Goal: Task Accomplishment & Management: Complete application form

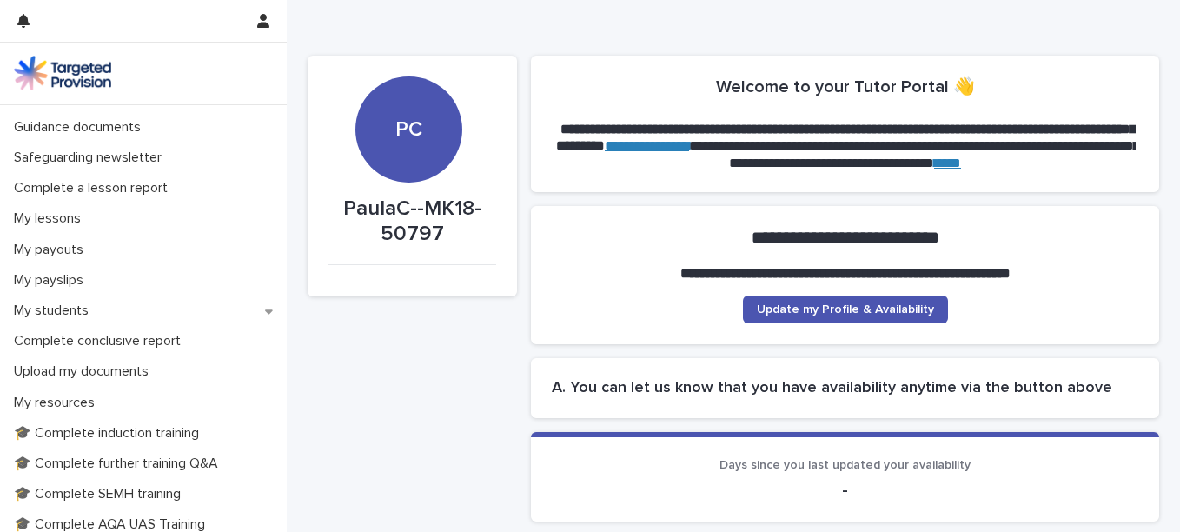
scroll to position [160, 0]
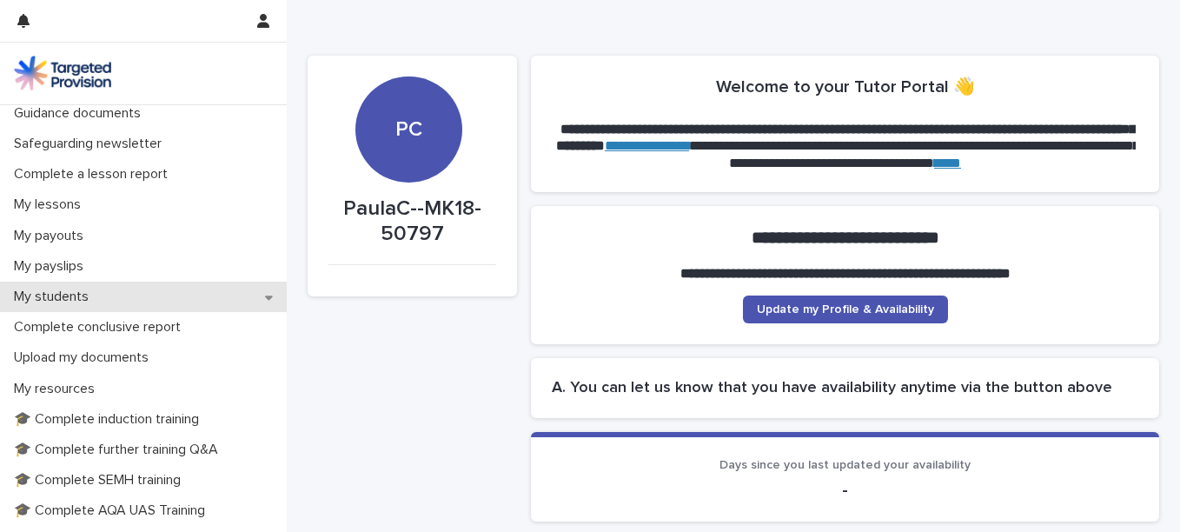
click at [254, 295] on div "My students" at bounding box center [143, 296] width 287 height 30
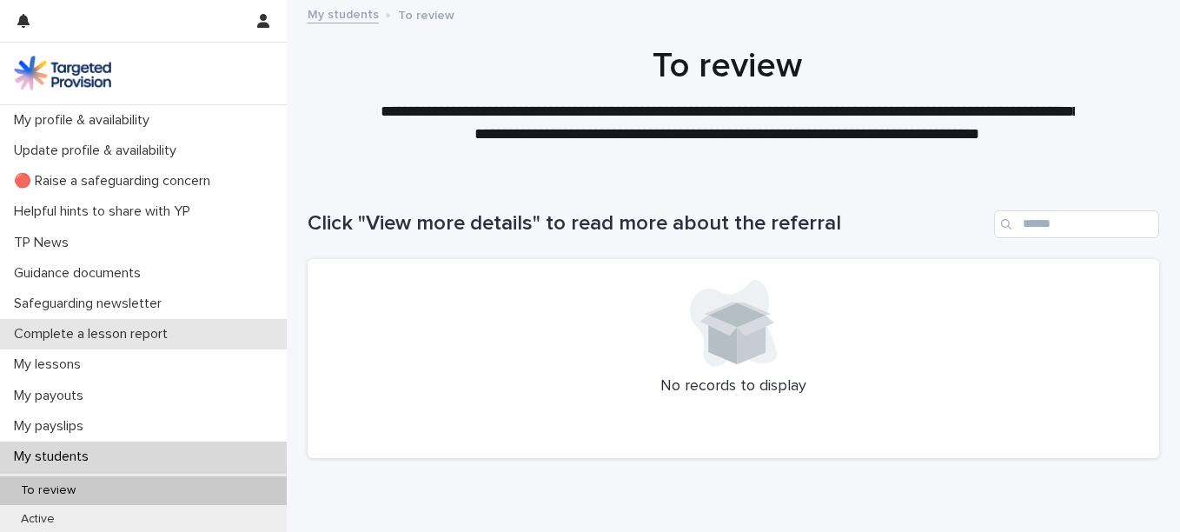
click at [152, 329] on p "Complete a lesson report" at bounding box center [94, 334] width 175 height 17
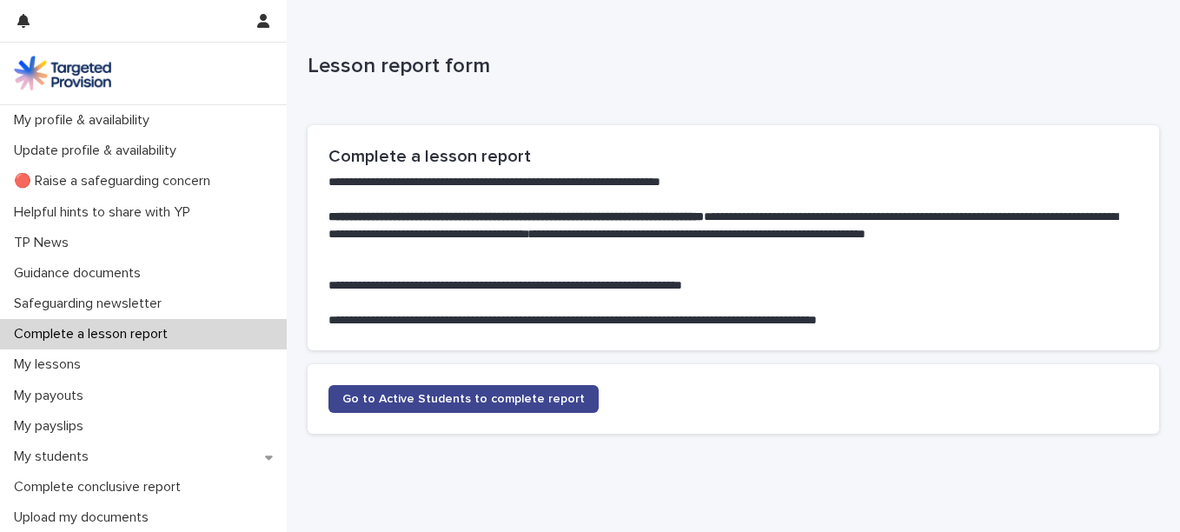
click at [535, 396] on span "Go to Active Students to complete report" at bounding box center [463, 399] width 242 height 12
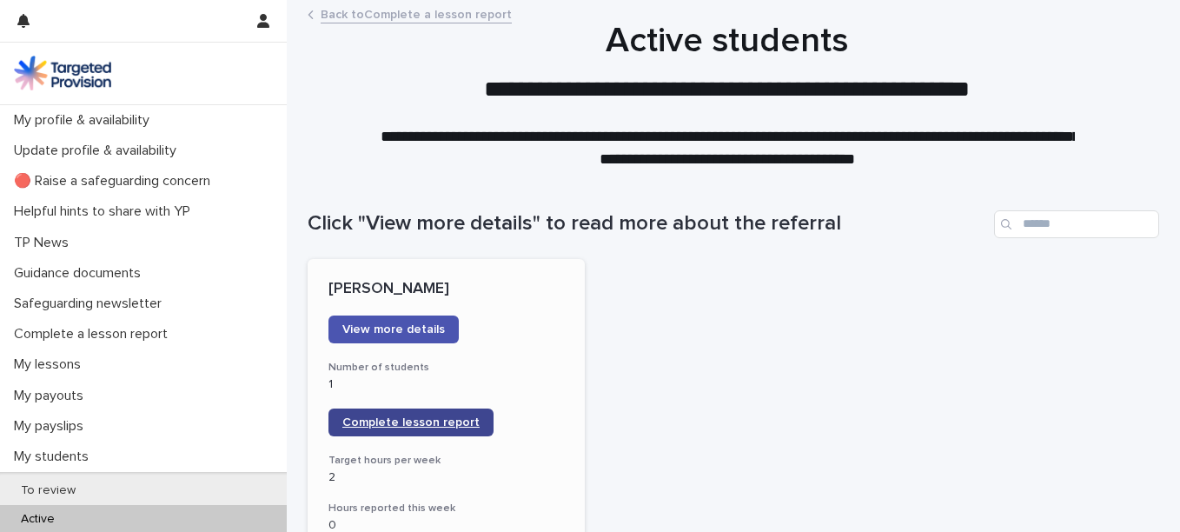
click at [383, 419] on span "Complete lesson report" at bounding box center [410, 422] width 137 height 12
